Goal: Information Seeking & Learning: Learn about a topic

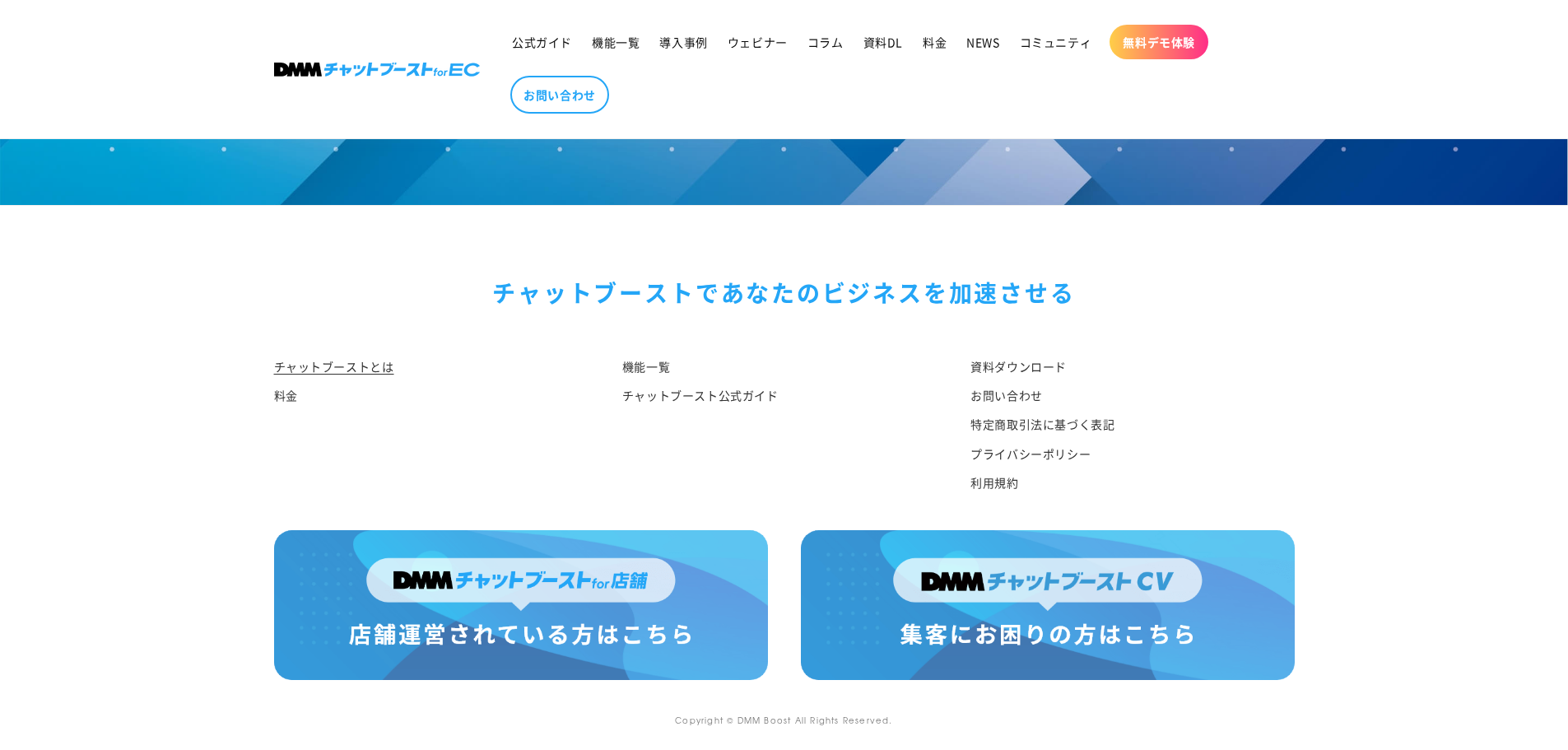
scroll to position [8562, 0]
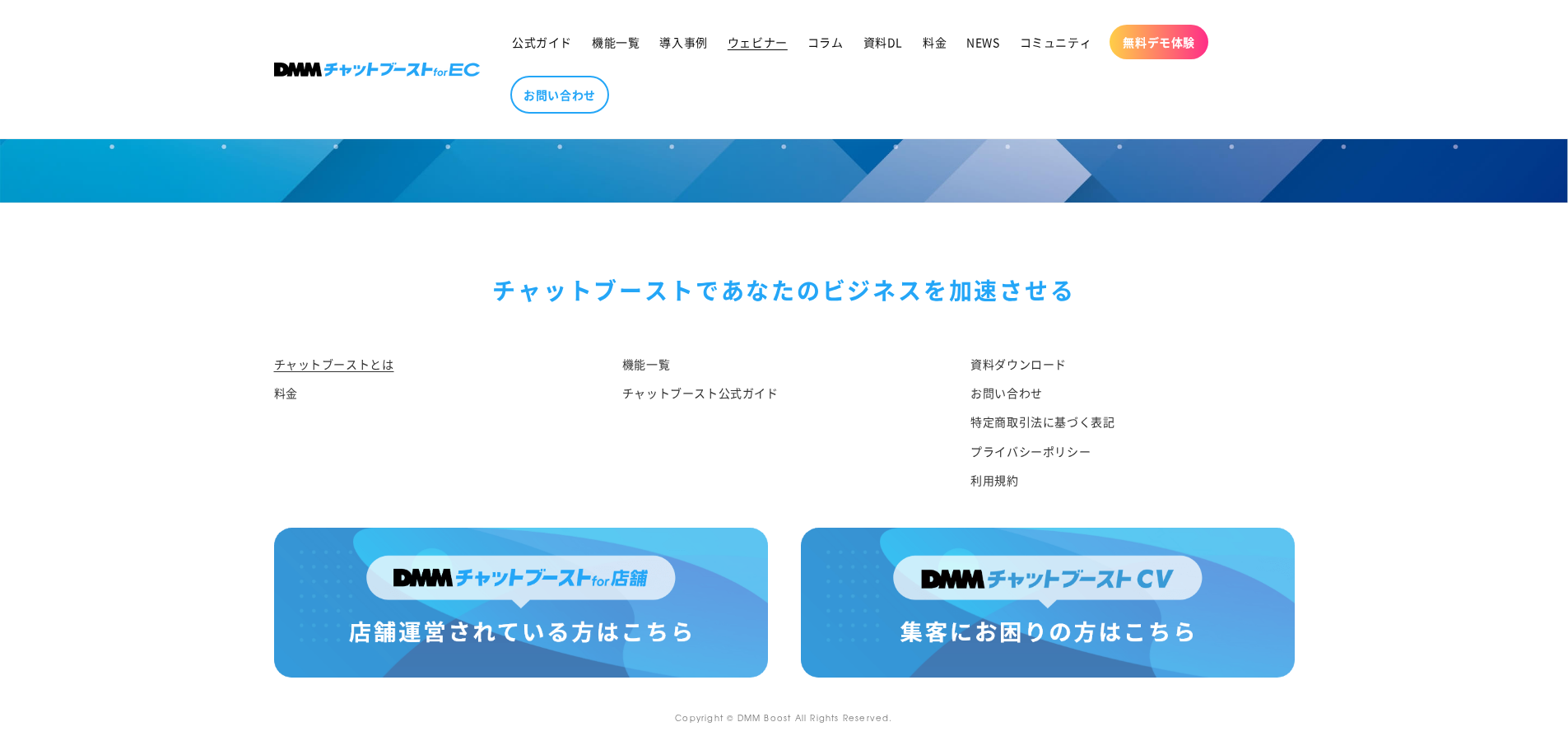
click at [760, 36] on span "ウェビナー" at bounding box center [758, 42] width 60 height 15
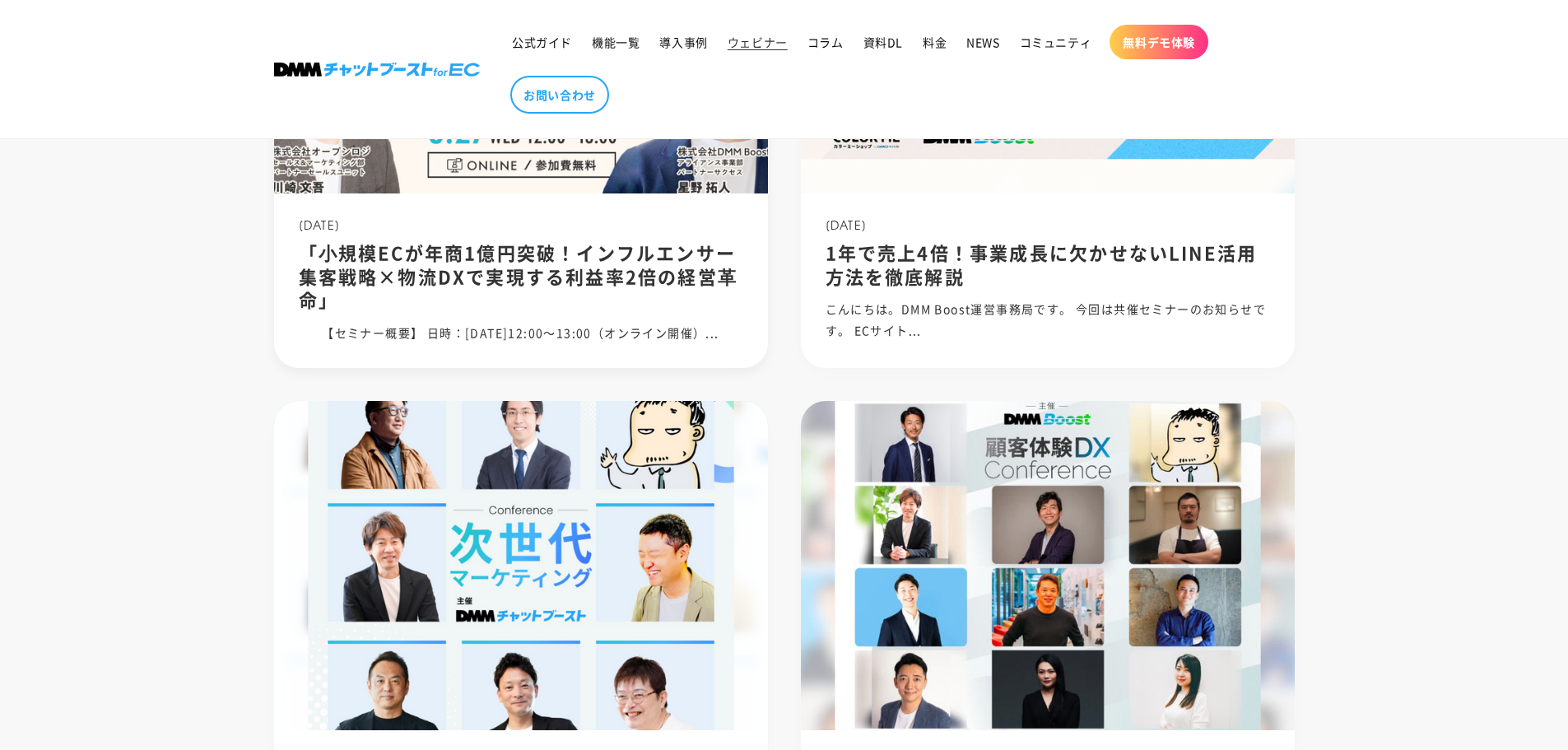
scroll to position [576, 0]
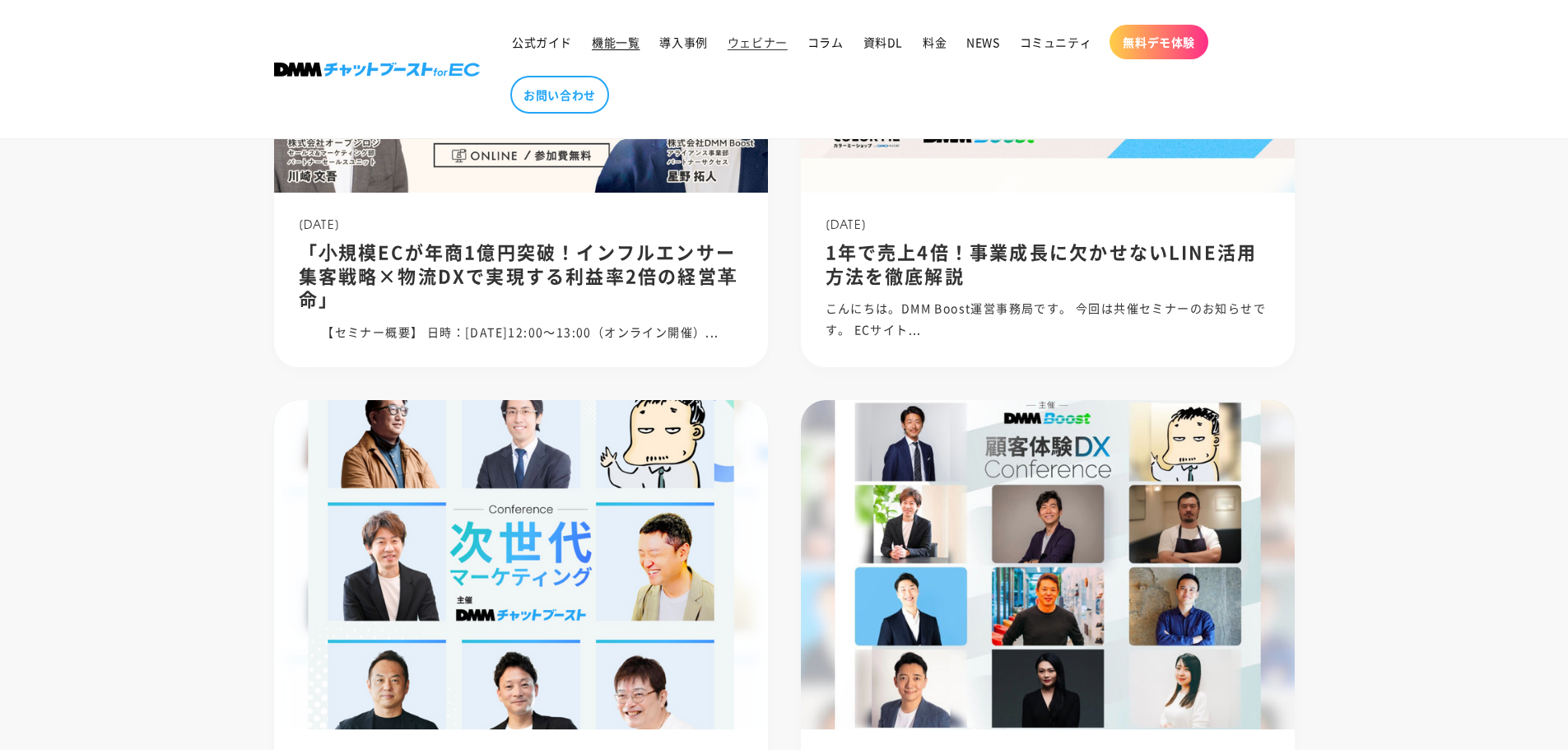
click at [618, 46] on span "機能一覧" at bounding box center [615, 42] width 48 height 15
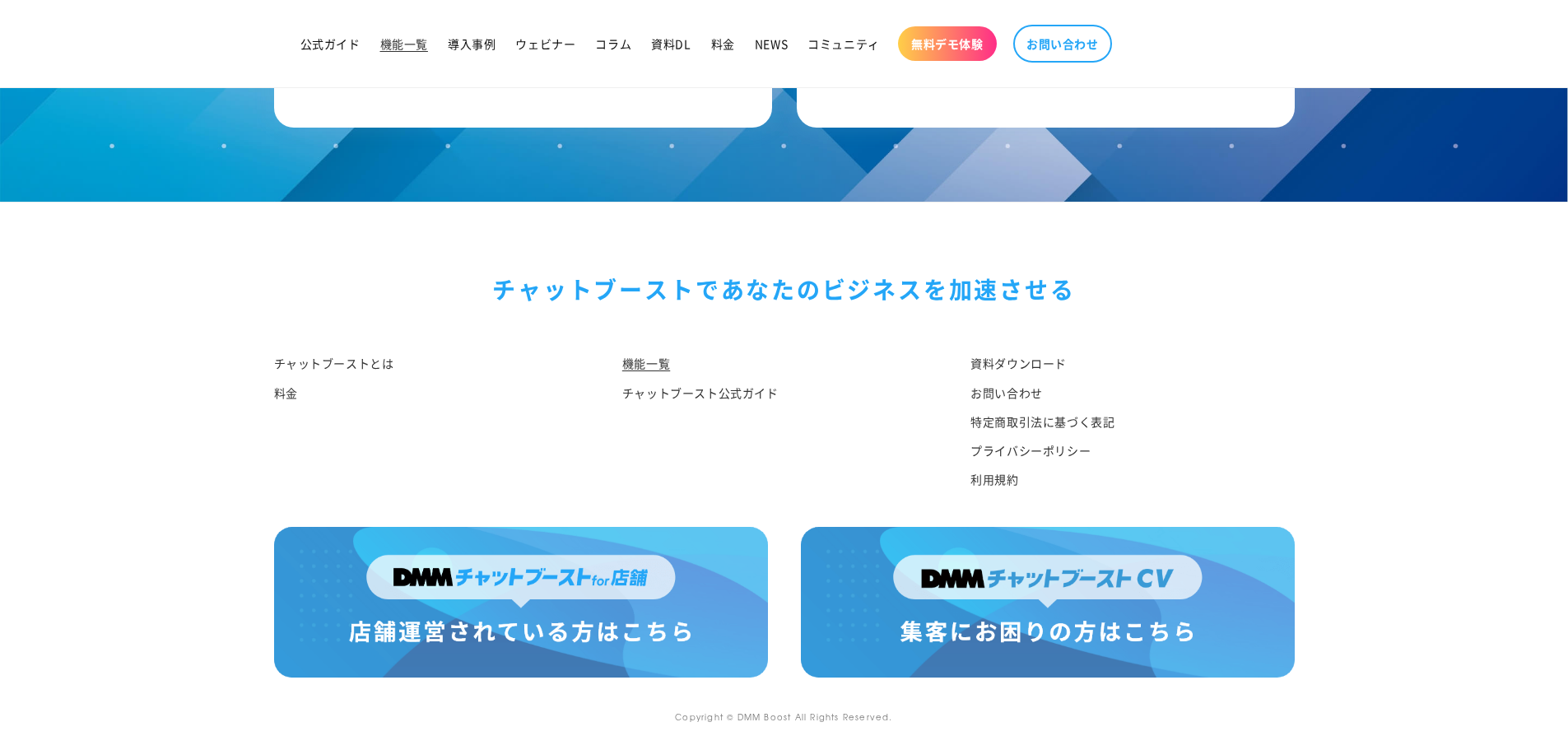
scroll to position [7955, 0]
